Goal: Task Accomplishment & Management: Manage account settings

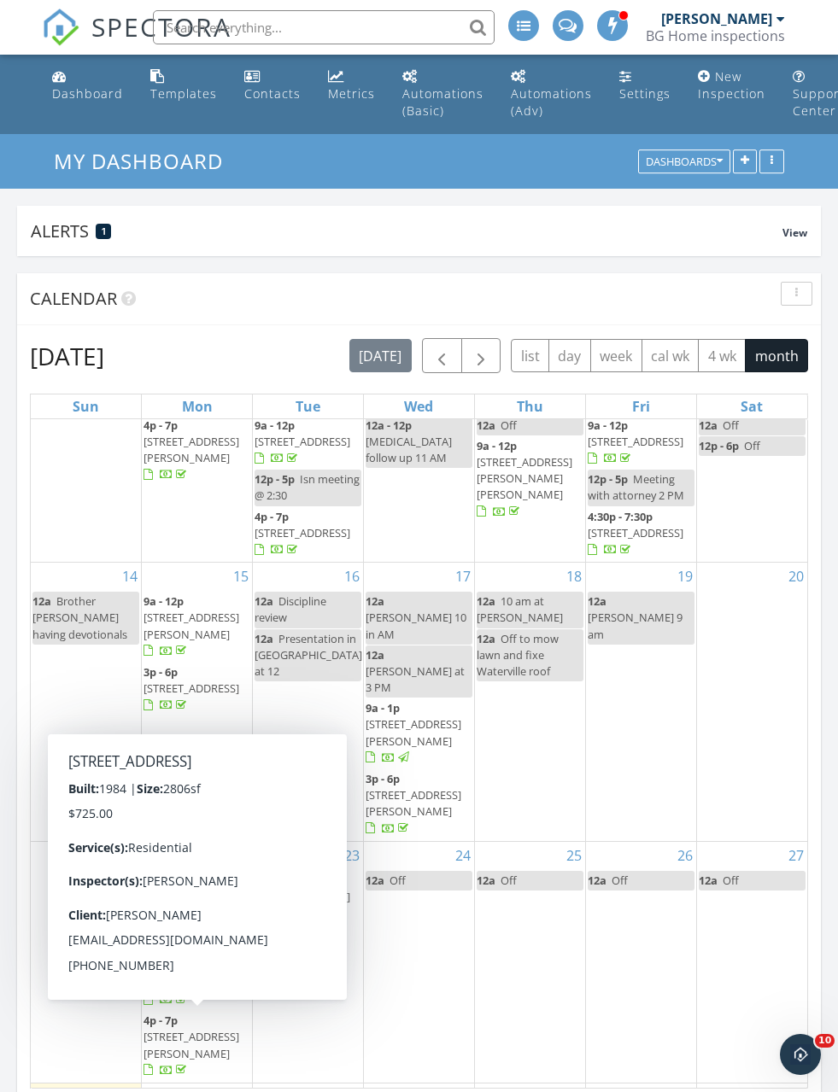
scroll to position [132, 0]
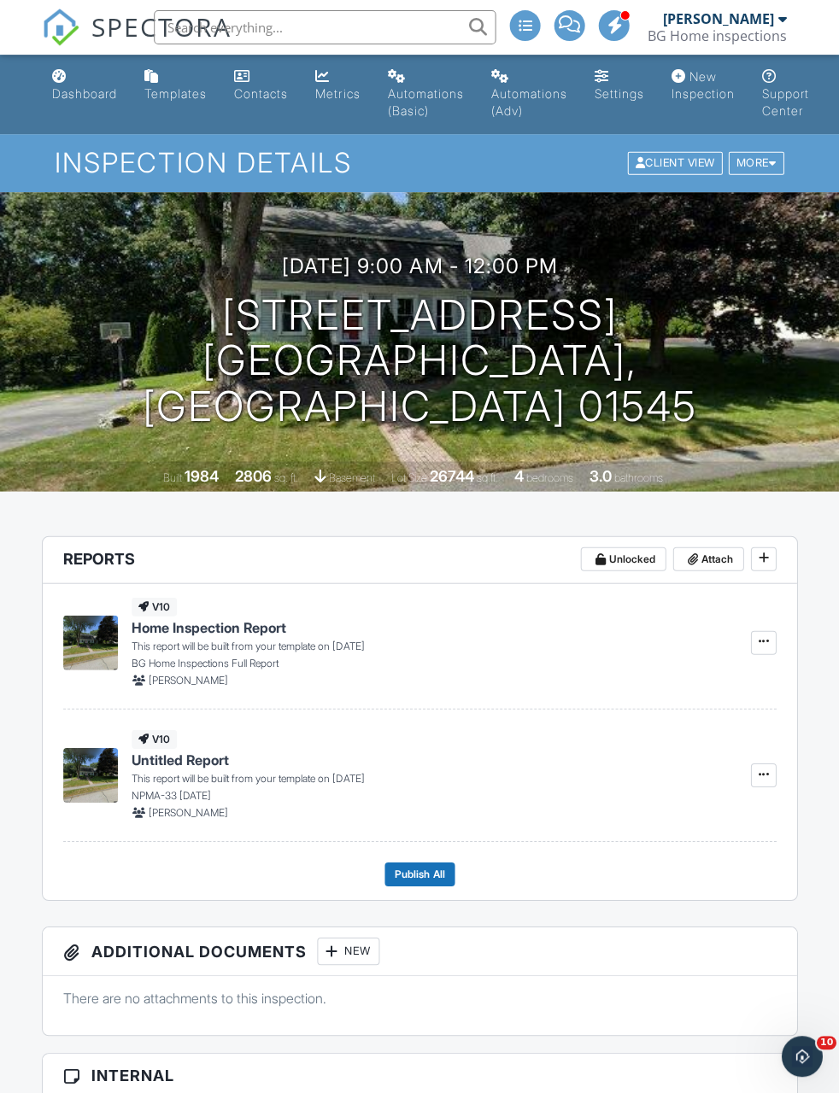
click at [773, 771] on button at bounding box center [763, 775] width 26 height 24
click at [764, 786] on button at bounding box center [763, 775] width 26 height 24
click at [690, 874] on span "Delete Report" at bounding box center [661, 865] width 75 height 18
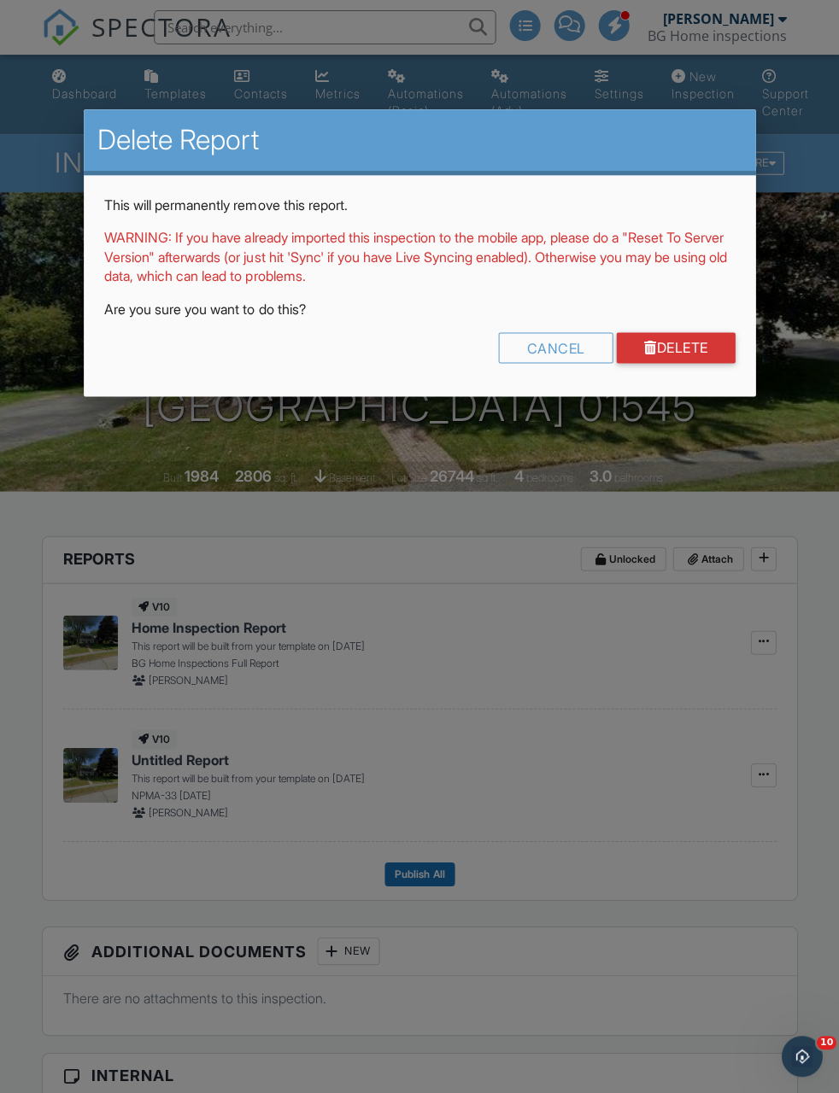
click at [688, 360] on link "Delete" at bounding box center [675, 347] width 119 height 31
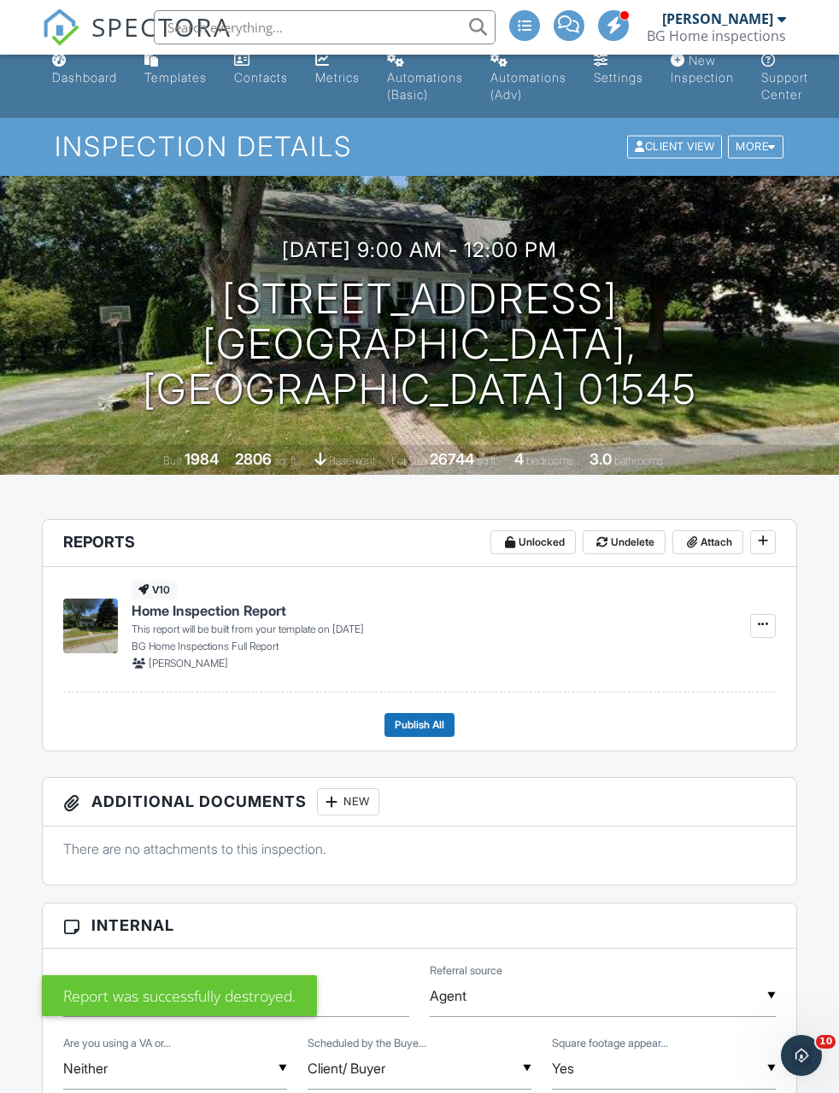
click at [232, 330] on h1 "11 Cranbrook Rd Shrewsbury, MA 01545" at bounding box center [419, 344] width 784 height 135
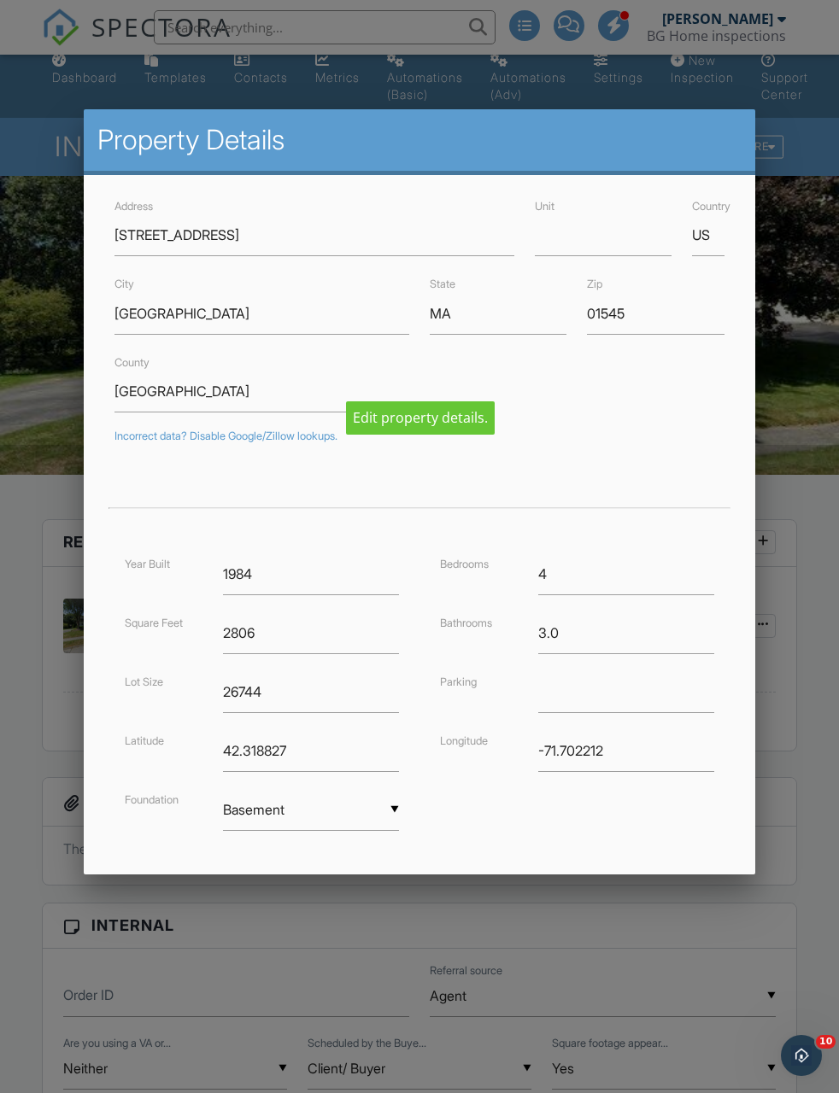
click at [806, 549] on div at bounding box center [419, 598] width 839 height 1366
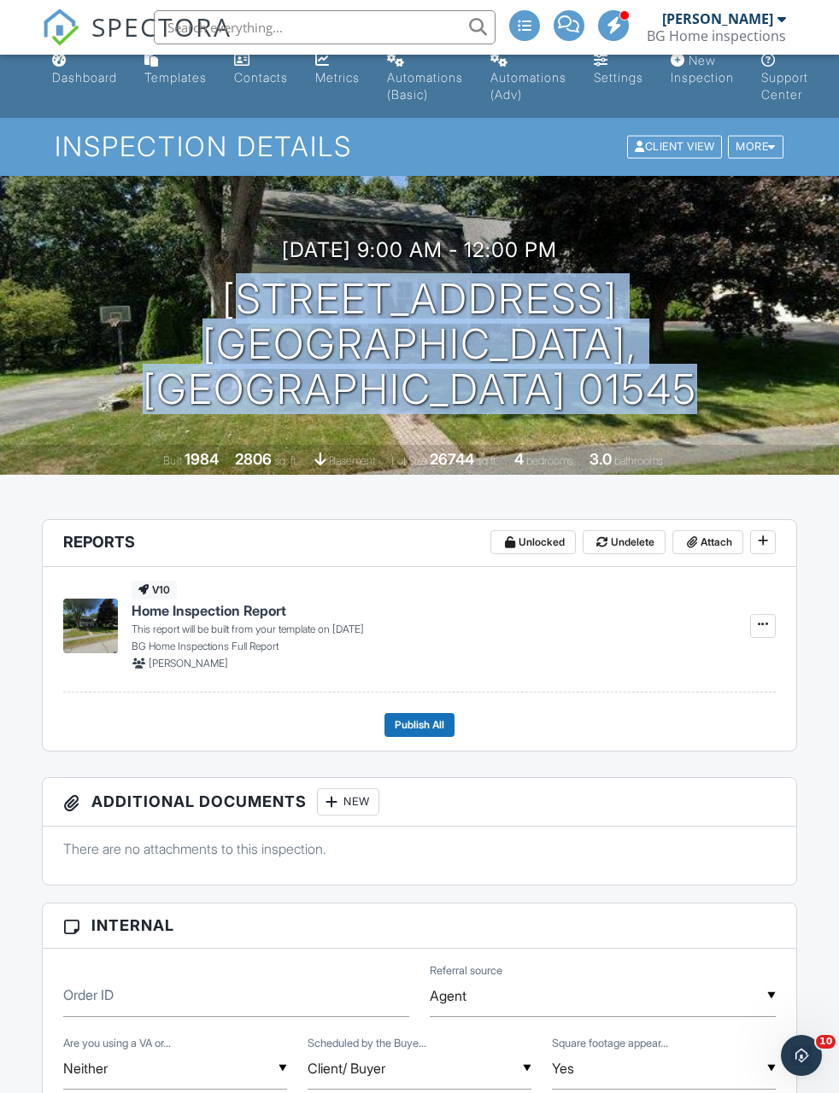
copy h1 "11 Cranbrook Rd Shrewsbury, MA 01545"
